Goal: Navigation & Orientation: Find specific page/section

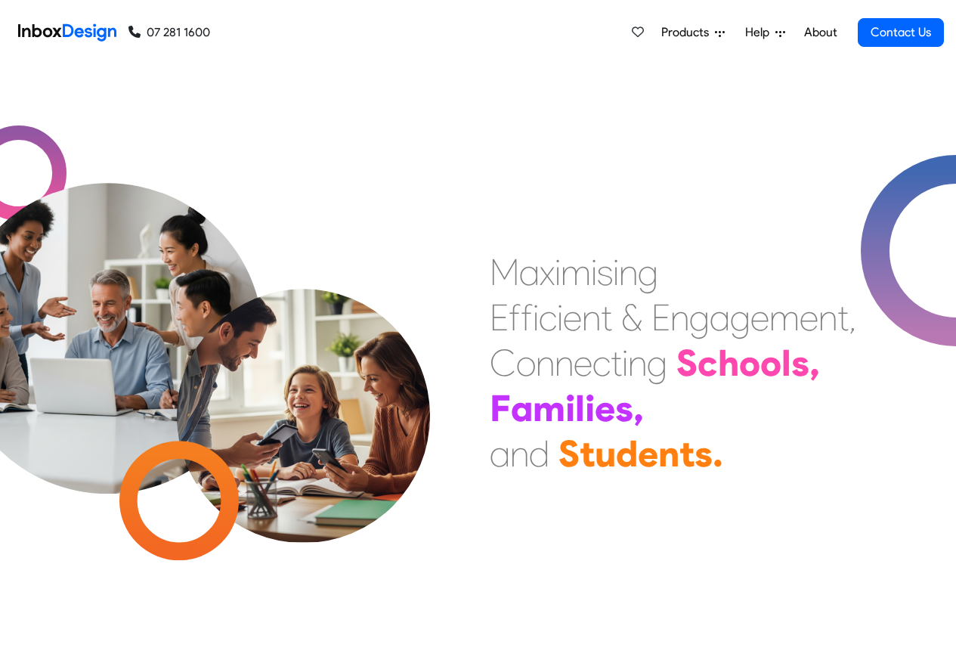
click at [350, 262] on div "M a x i m i s i n g E f f i c i e n t & E n g a g e m e n t , C o n n e c t i n…" at bounding box center [478, 362] width 956 height 227
click at [821, 33] on link "About" at bounding box center [821, 32] width 42 height 30
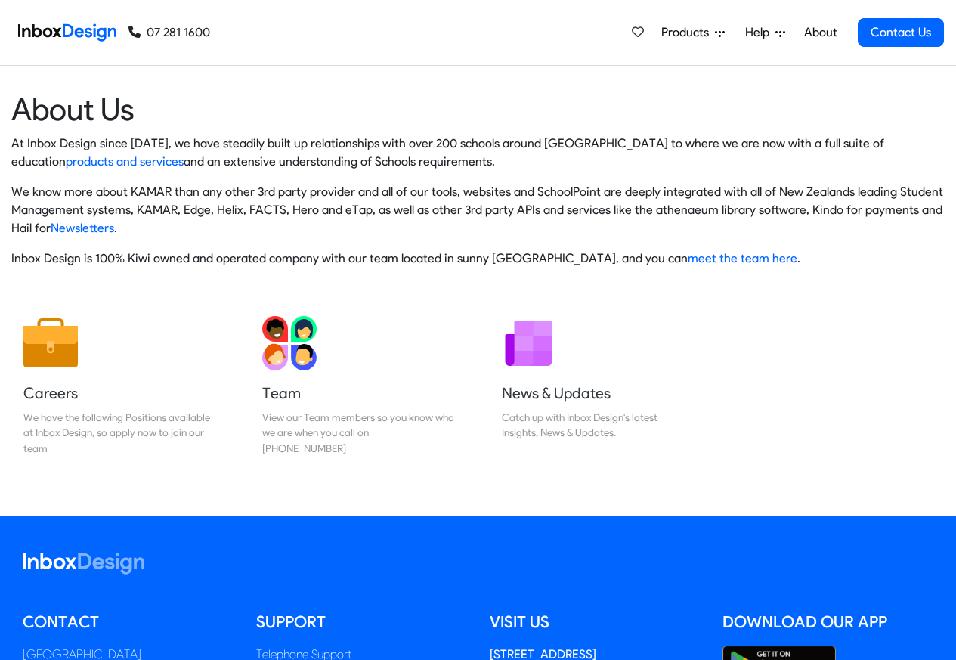
click at [83, 31] on img at bounding box center [67, 32] width 98 height 30
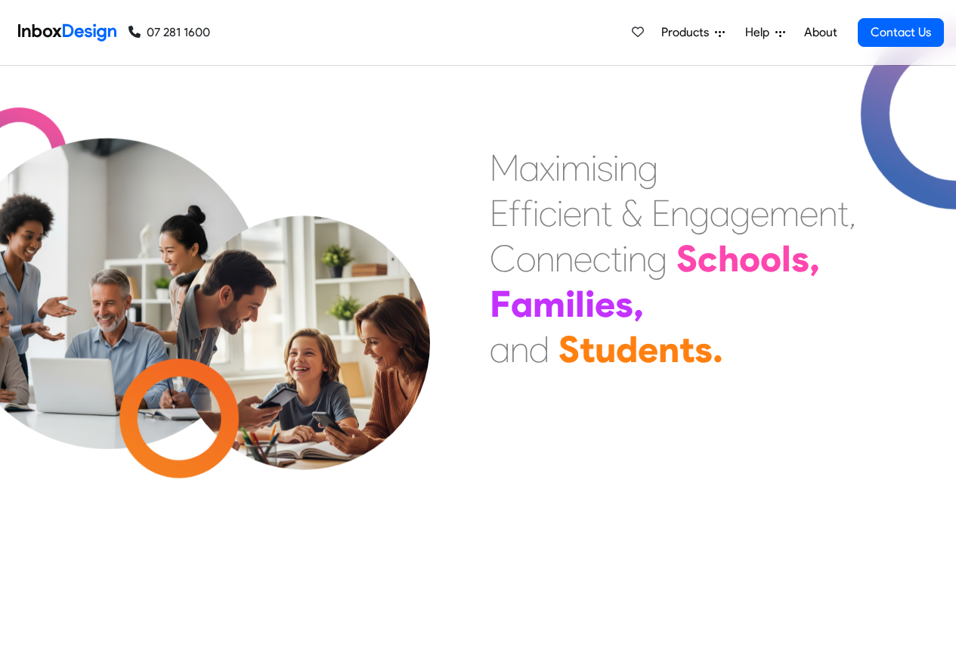
checkbox input "true"
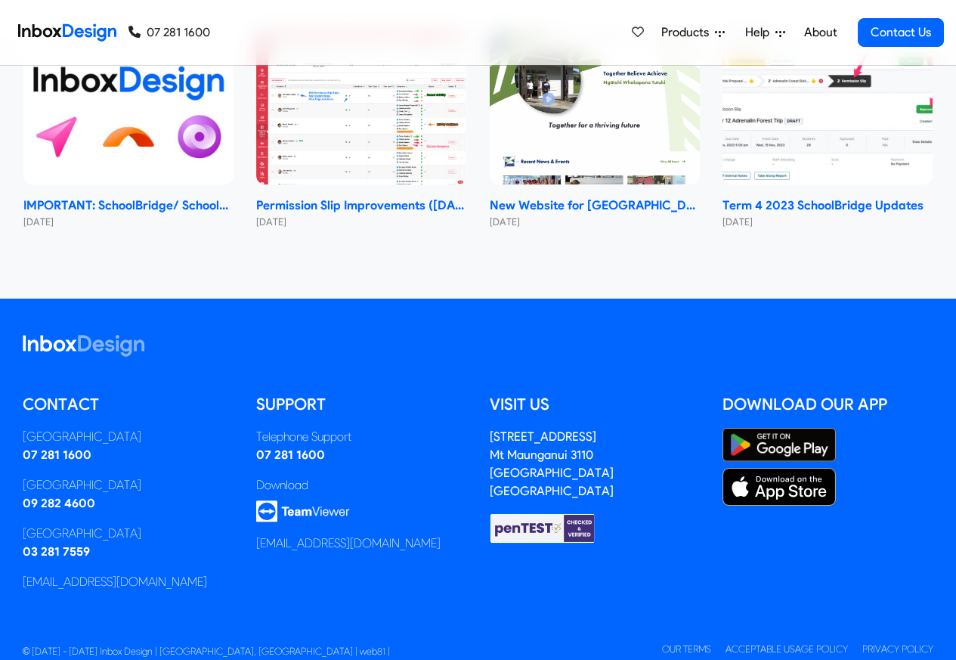
checkbox input "true"
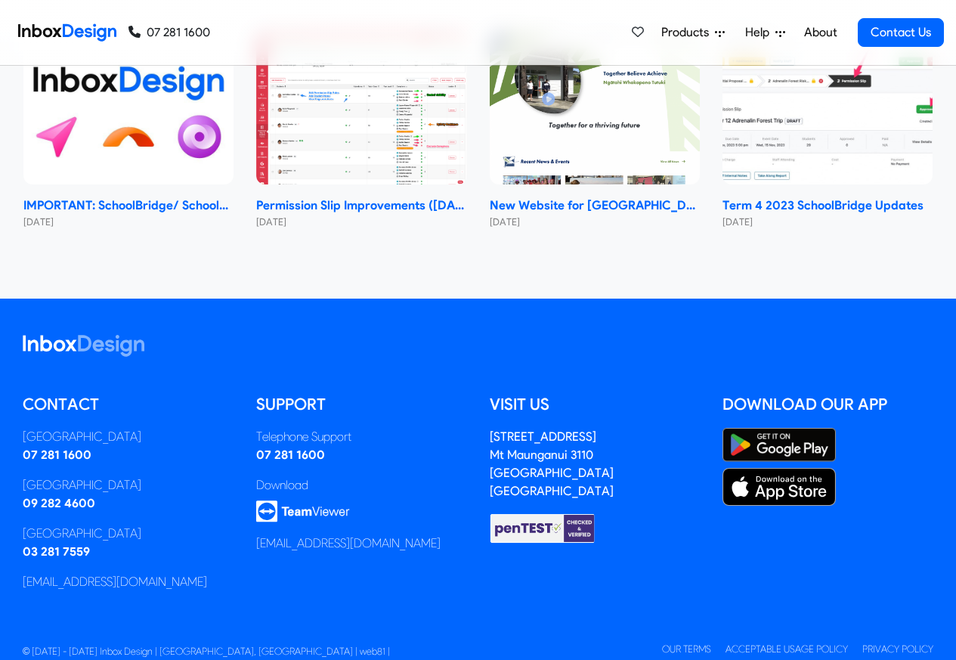
checkbox input "true"
checkbox input "false"
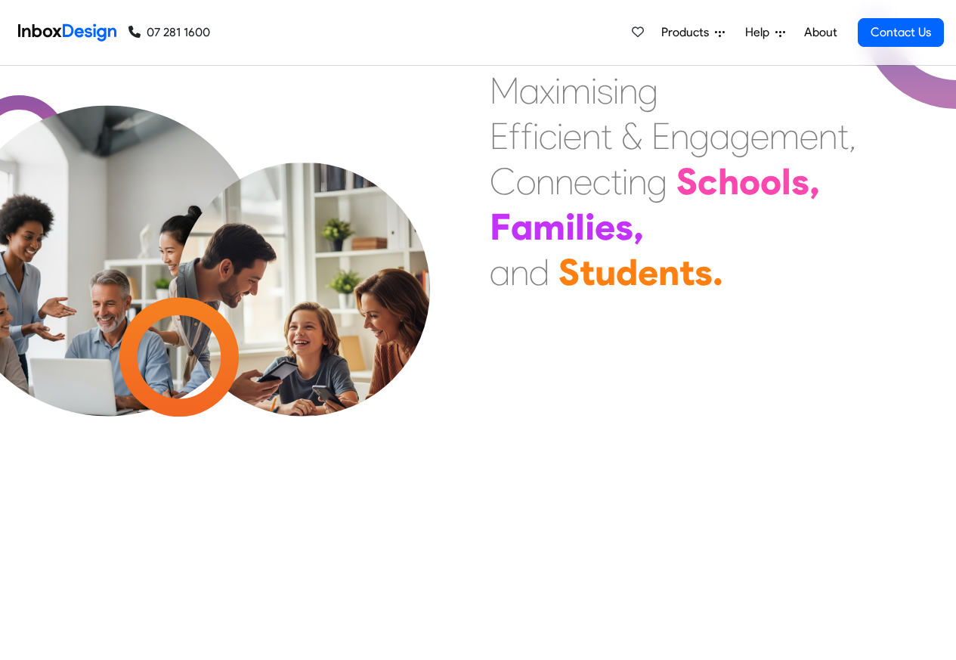
checkbox input "false"
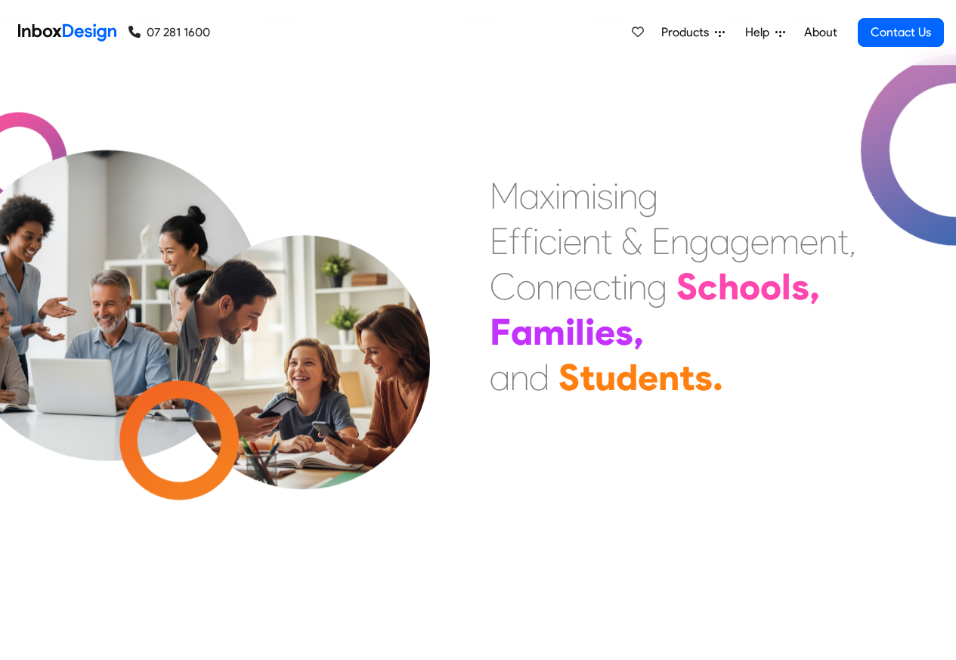
checkbox input "false"
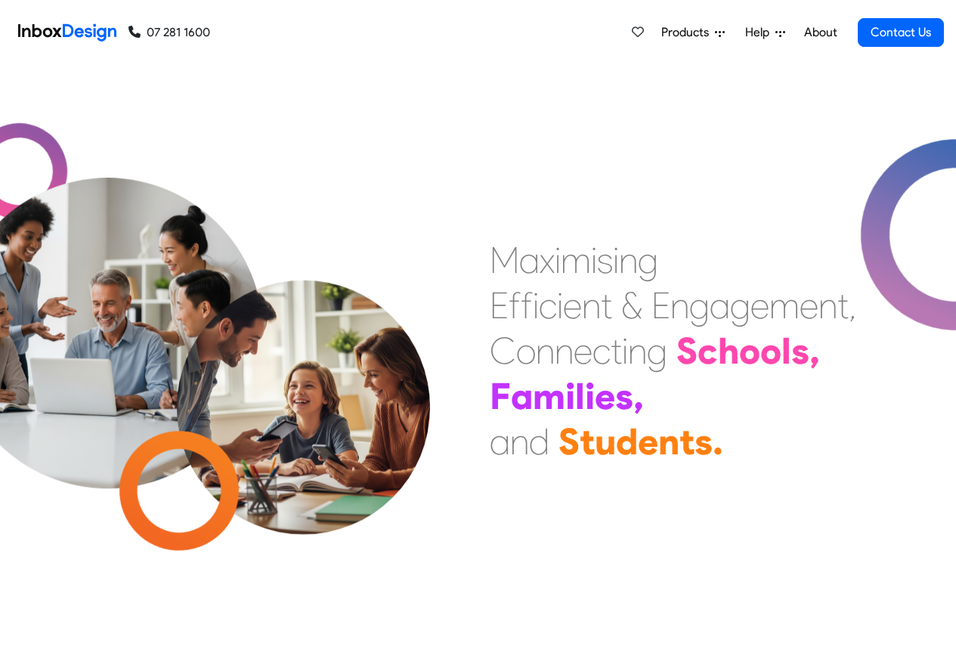
checkbox input "false"
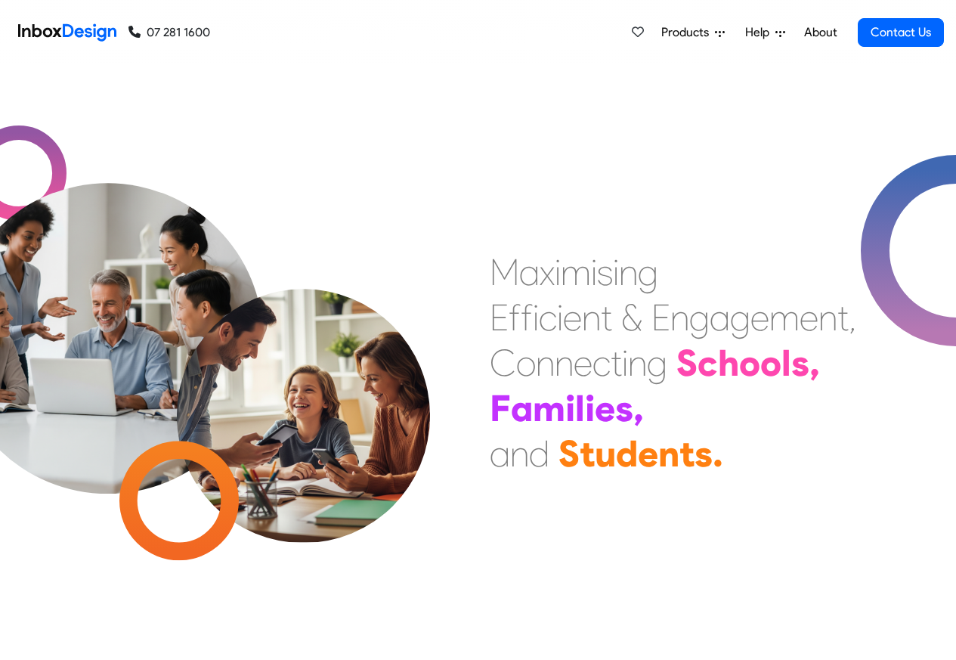
click at [712, 33] on span "Products" at bounding box center [688, 32] width 54 height 18
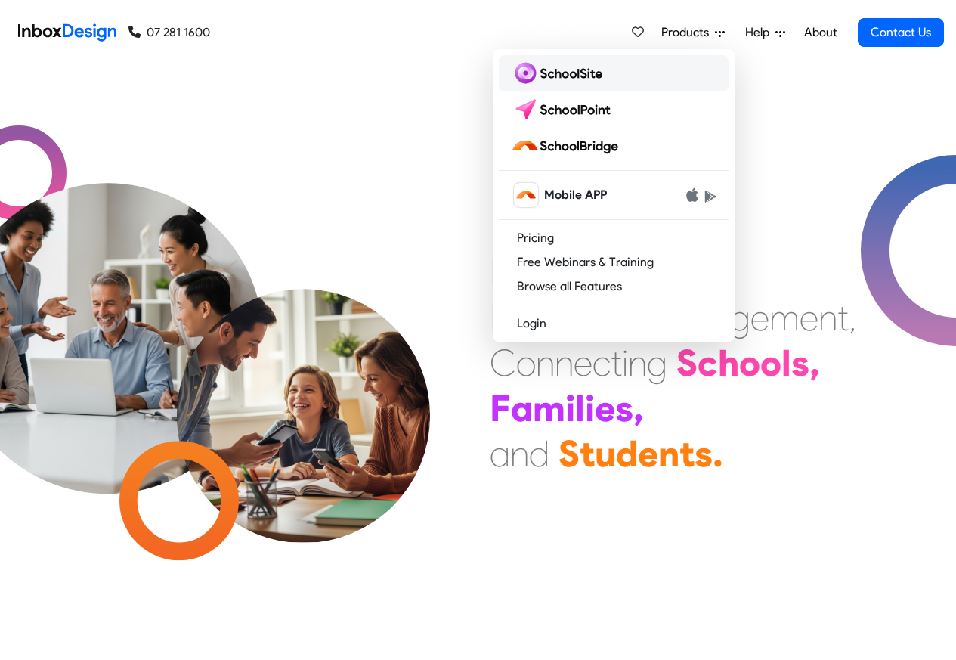
click at [567, 74] on img at bounding box center [560, 73] width 98 height 24
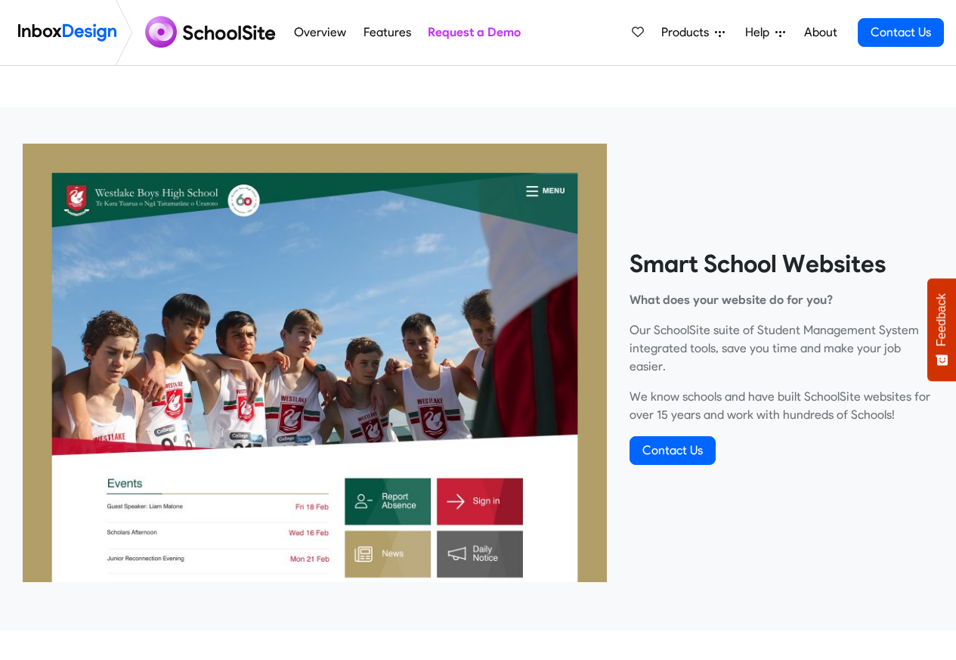
scroll to position [454, 0]
